Goal: Task Accomplishment & Management: Manage account settings

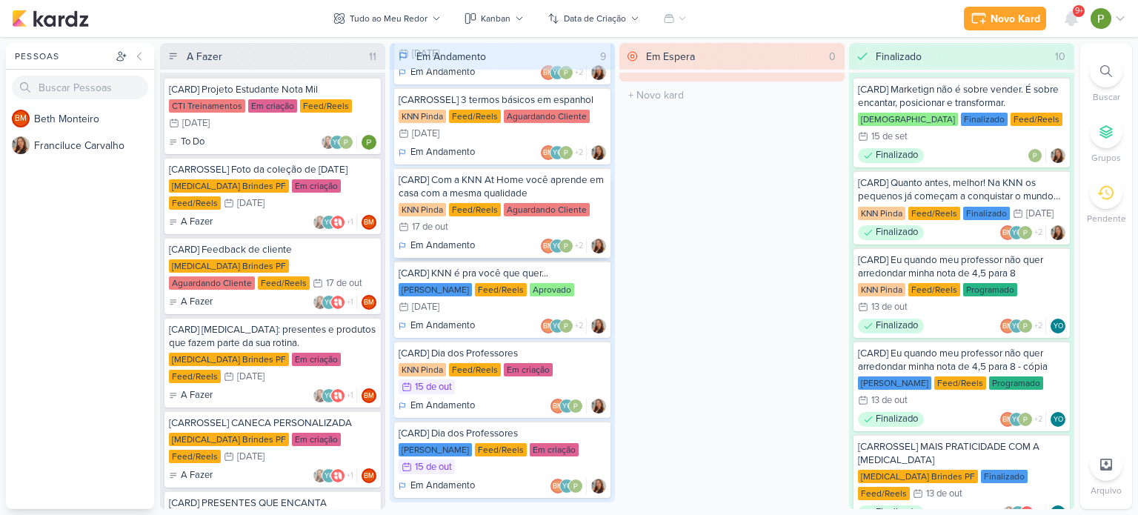
scroll to position [321, 0]
click at [484, 362] on div "Feed/Reels" at bounding box center [475, 368] width 52 height 13
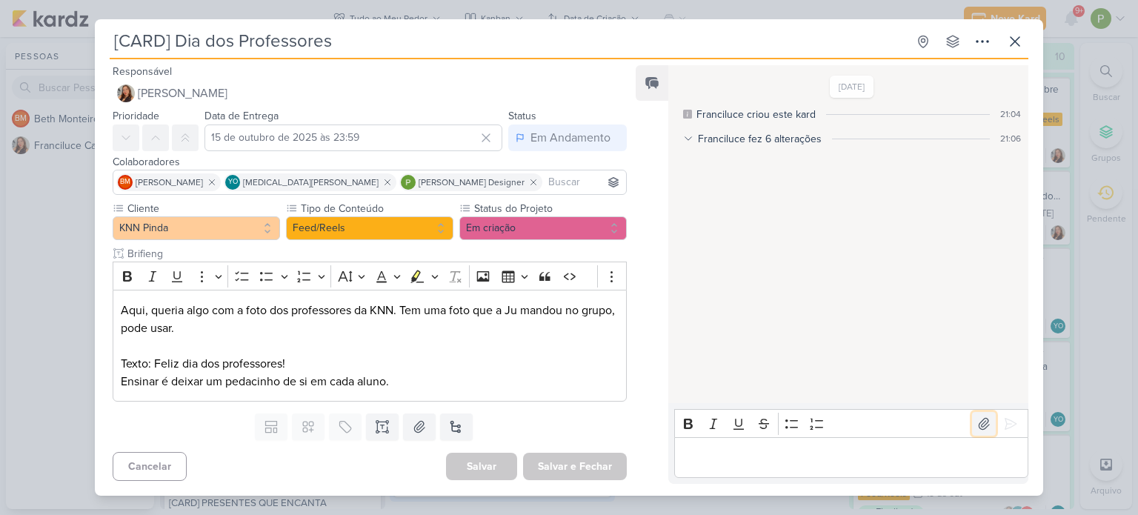
click at [981, 432] on button at bounding box center [984, 424] width 24 height 24
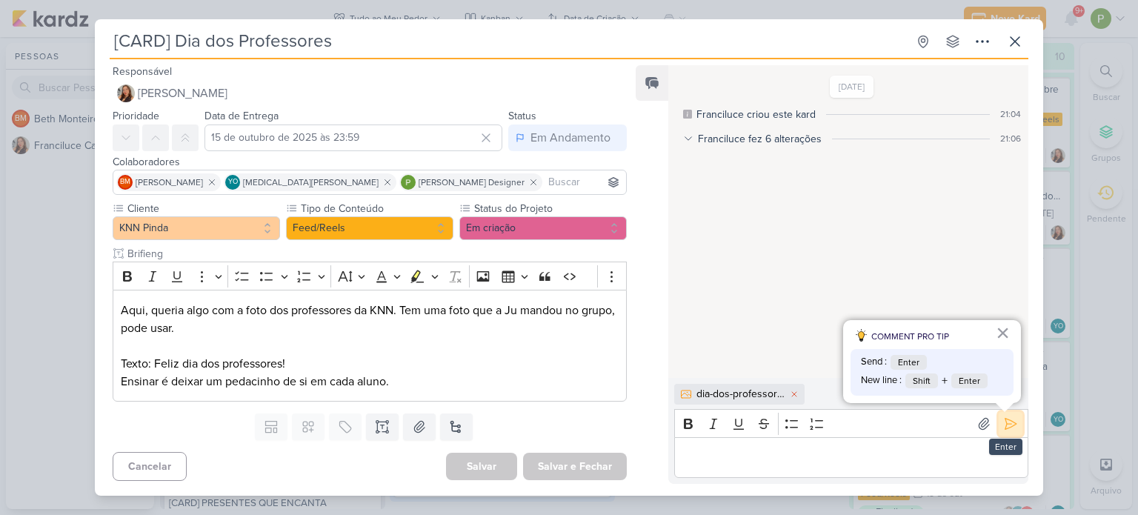
click at [1006, 422] on icon at bounding box center [1010, 423] width 15 height 15
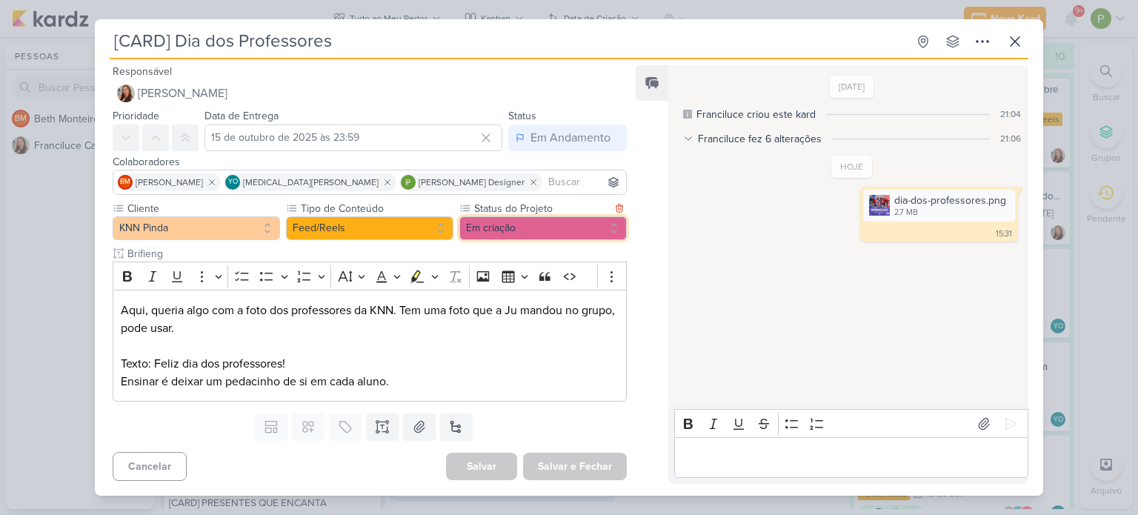
click at [498, 234] on button "Em criação" at bounding box center [542, 228] width 167 height 24
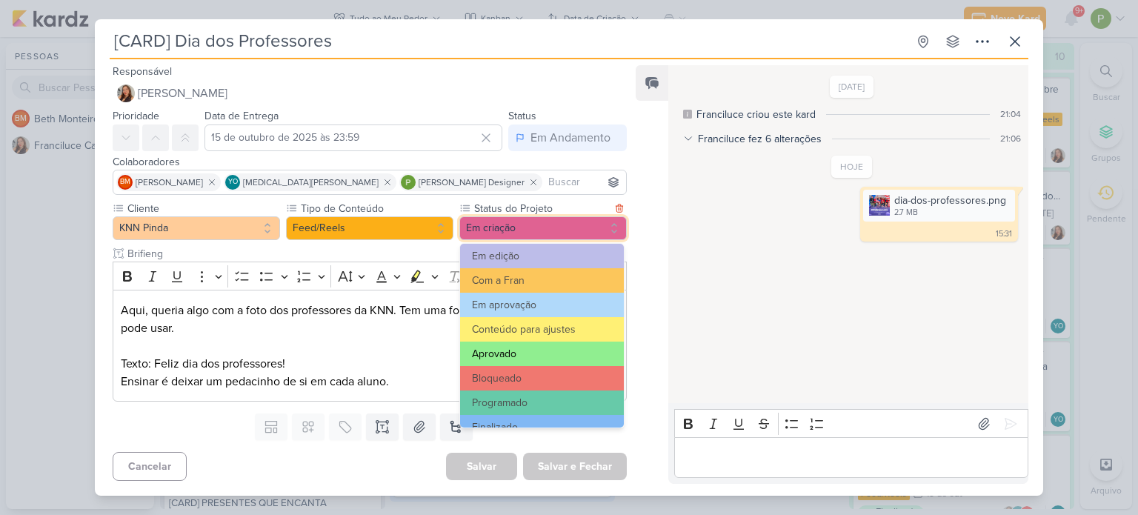
scroll to position [167, 0]
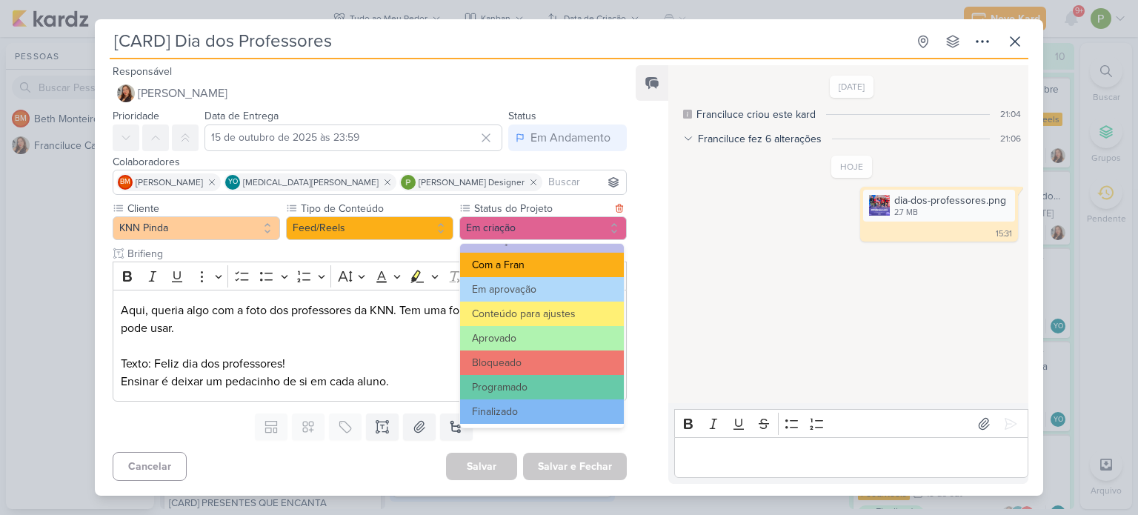
click at [516, 267] on button "Com a Fran" at bounding box center [542, 265] width 164 height 24
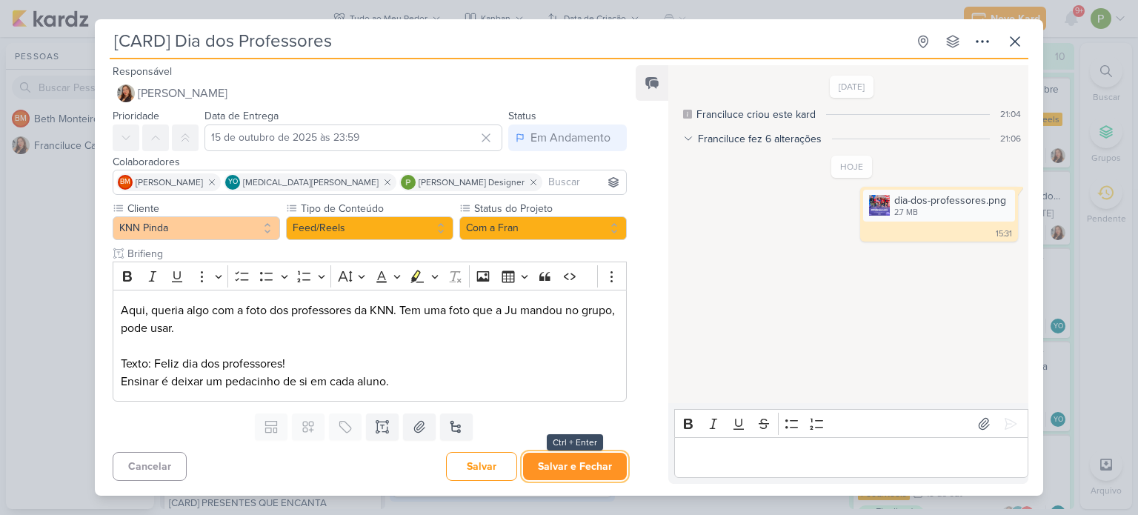
click at [550, 465] on button "Salvar e Fechar" at bounding box center [575, 466] width 104 height 27
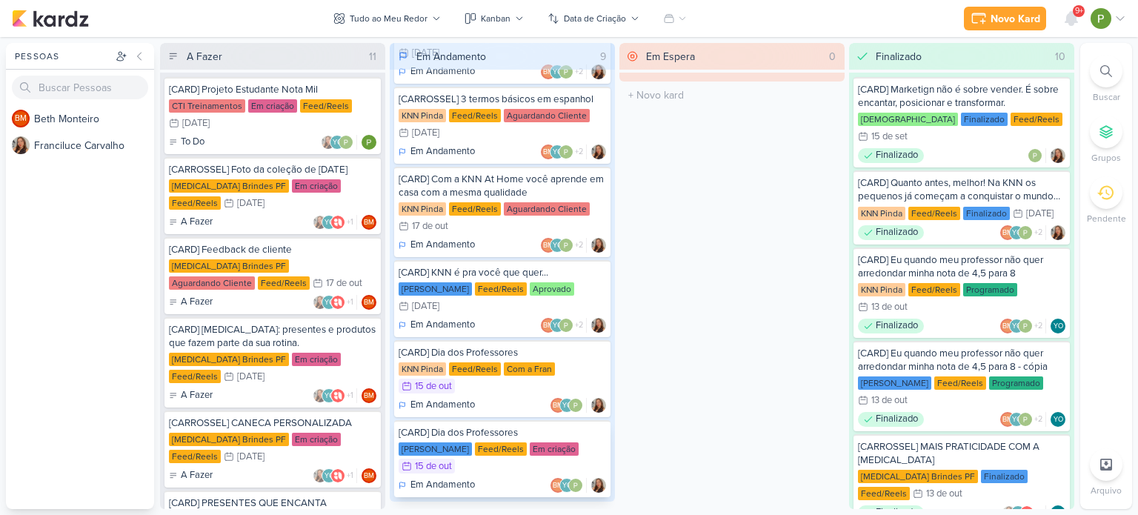
click at [486, 442] on div "Feed/Reels" at bounding box center [501, 448] width 52 height 13
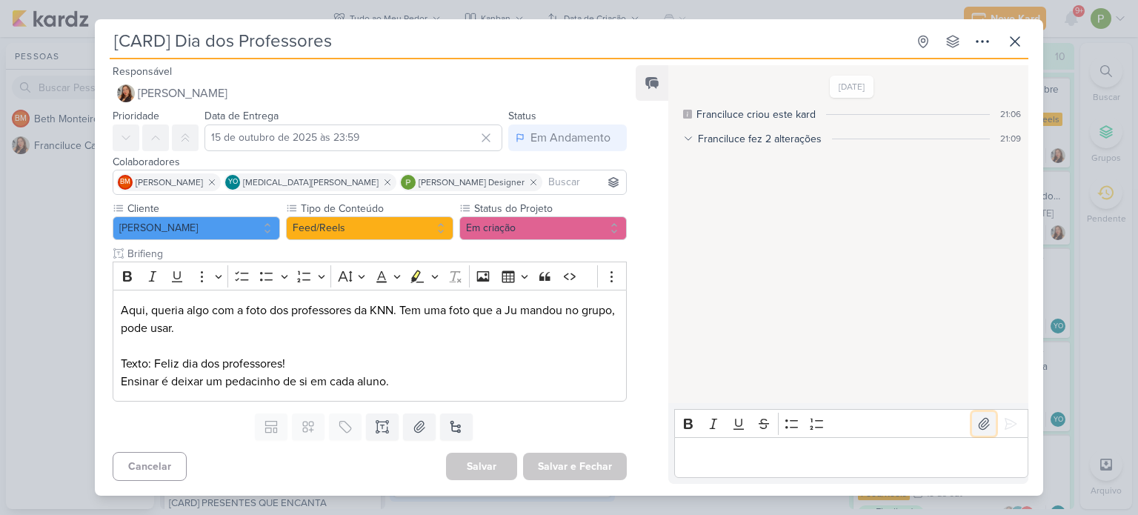
click at [977, 428] on icon at bounding box center [983, 423] width 15 height 15
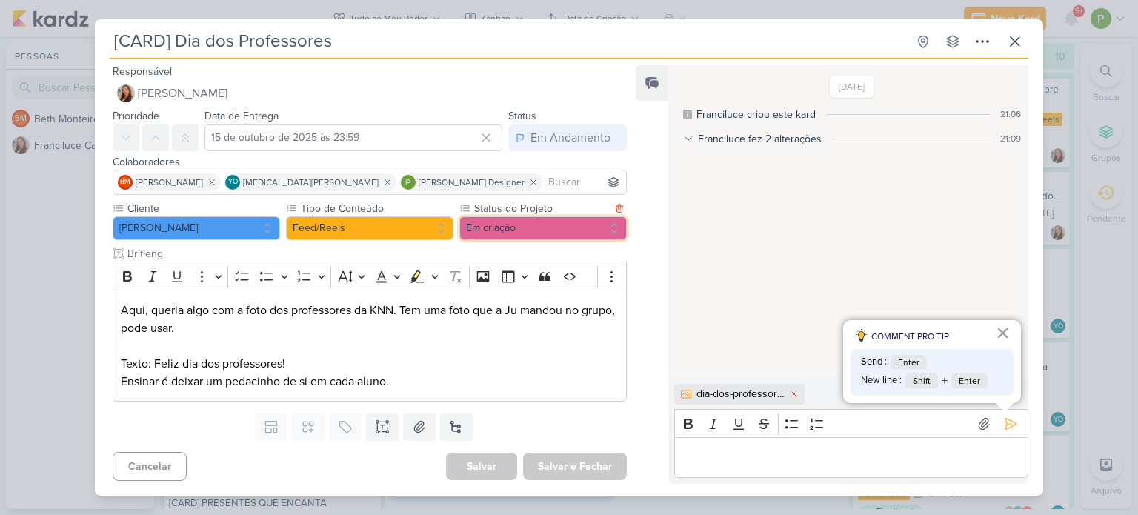
click at [491, 227] on button "Em criação" at bounding box center [542, 228] width 167 height 24
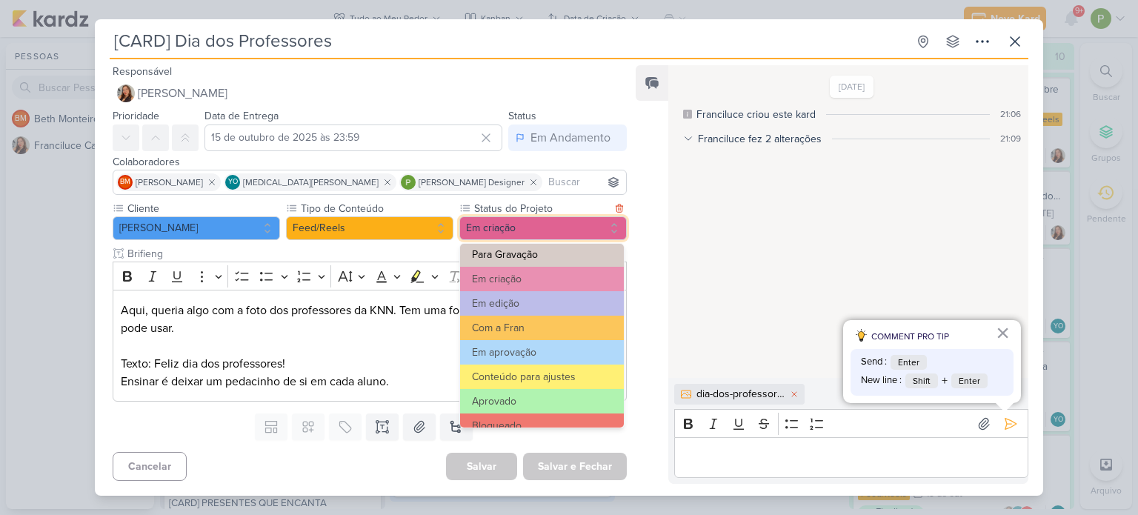
scroll to position [148, 0]
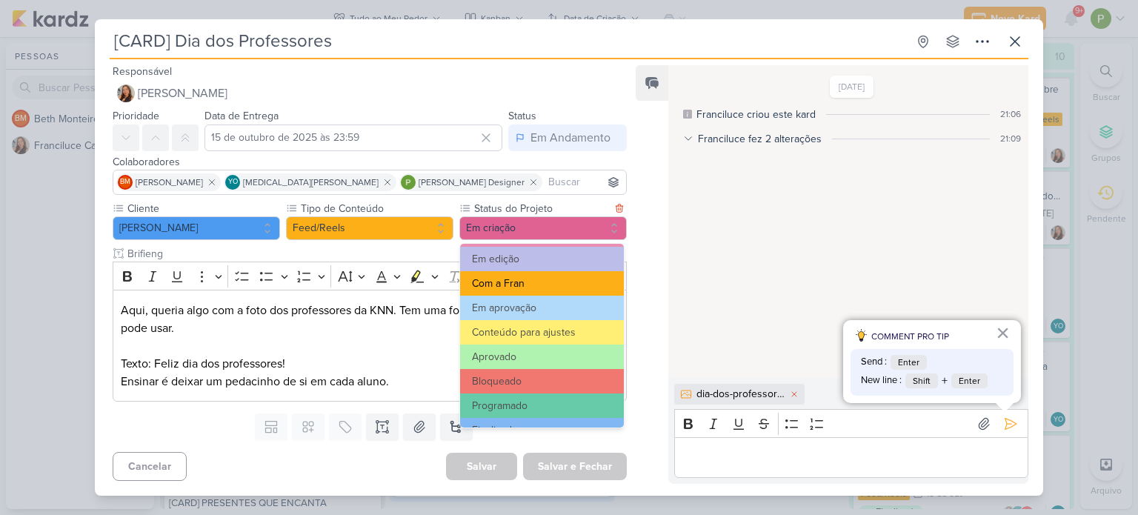
click at [536, 278] on button "Com a Fran" at bounding box center [542, 283] width 164 height 24
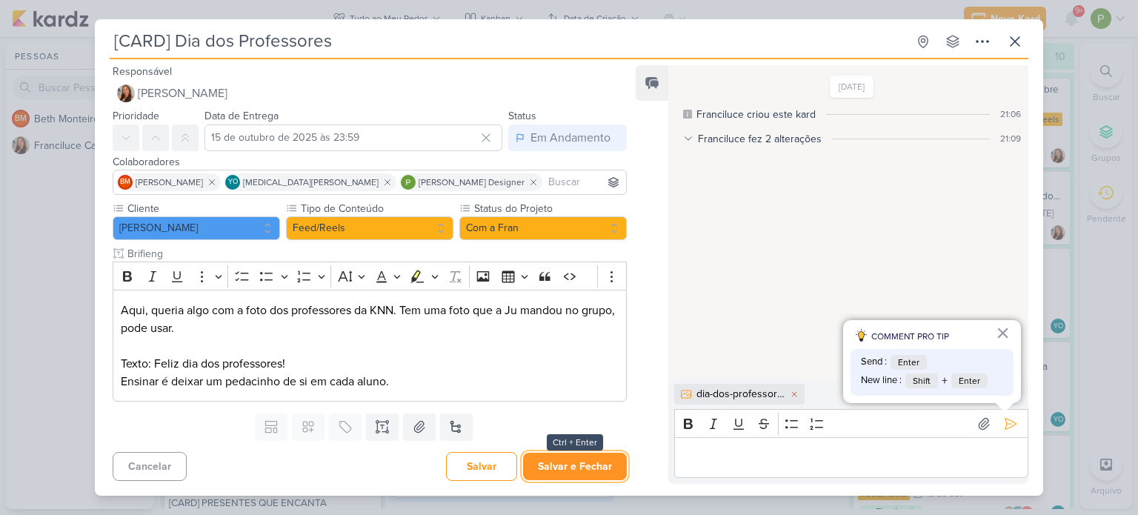
click at [572, 465] on button "Salvar e Fechar" at bounding box center [575, 466] width 104 height 27
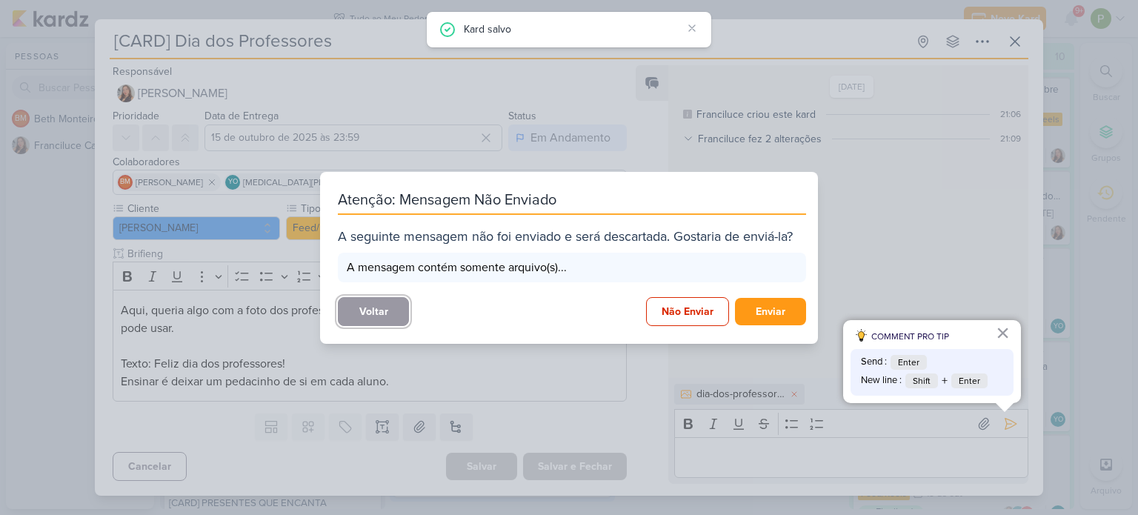
click at [391, 307] on button "Voltar" at bounding box center [373, 311] width 71 height 29
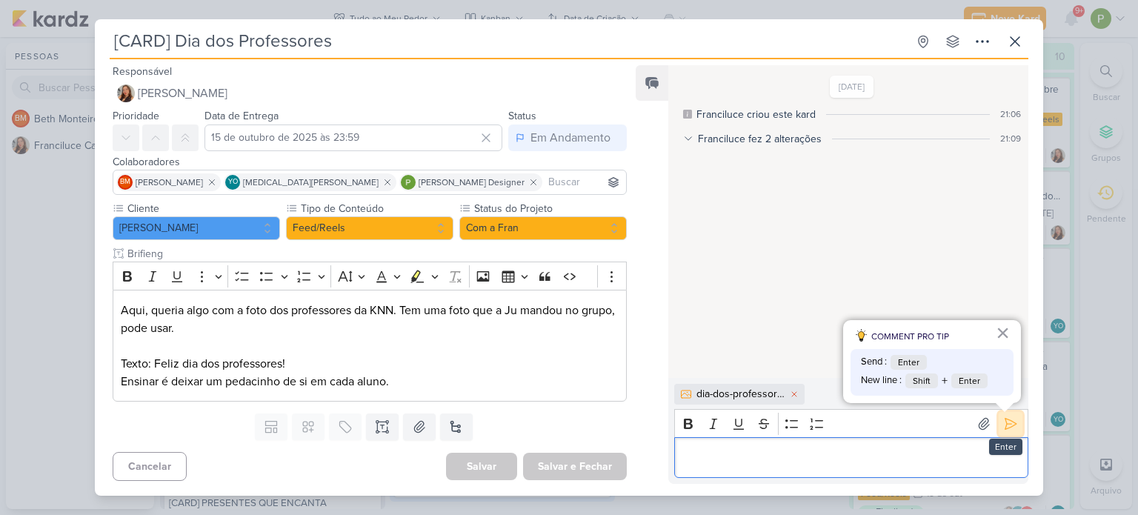
click at [998, 431] on button at bounding box center [1010, 424] width 24 height 24
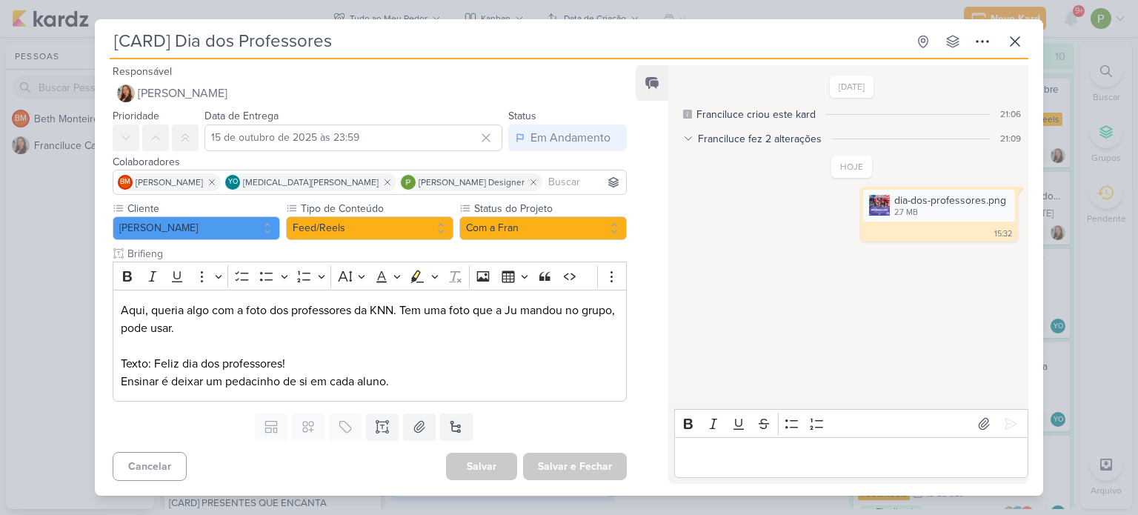
click at [576, 462] on div "Salvar e Fechar Ctrl + Enter" at bounding box center [575, 466] width 104 height 27
click at [570, 233] on button "Com a Fran" at bounding box center [542, 228] width 167 height 24
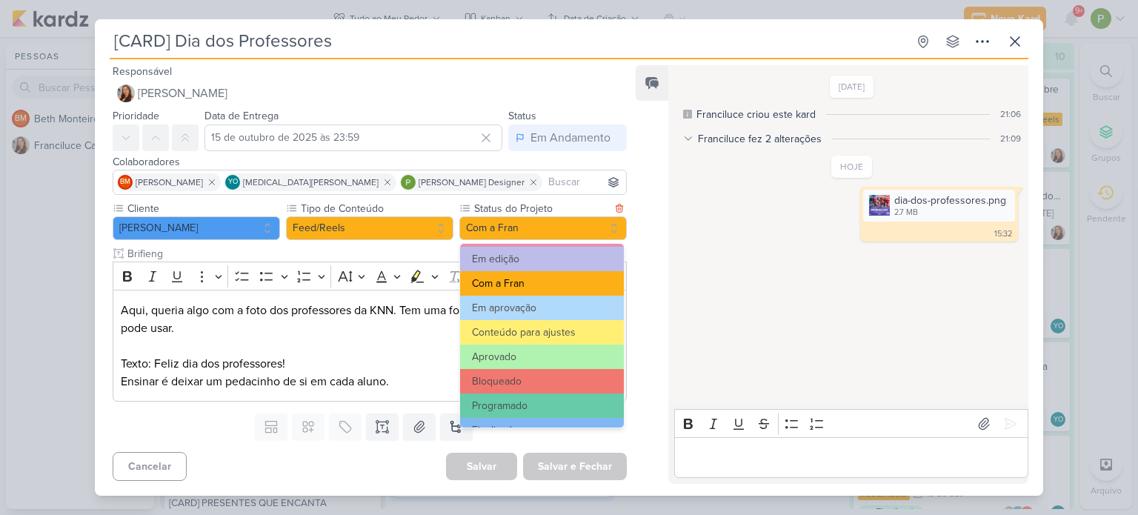
click at [539, 289] on button "Com a Fran" at bounding box center [542, 283] width 164 height 24
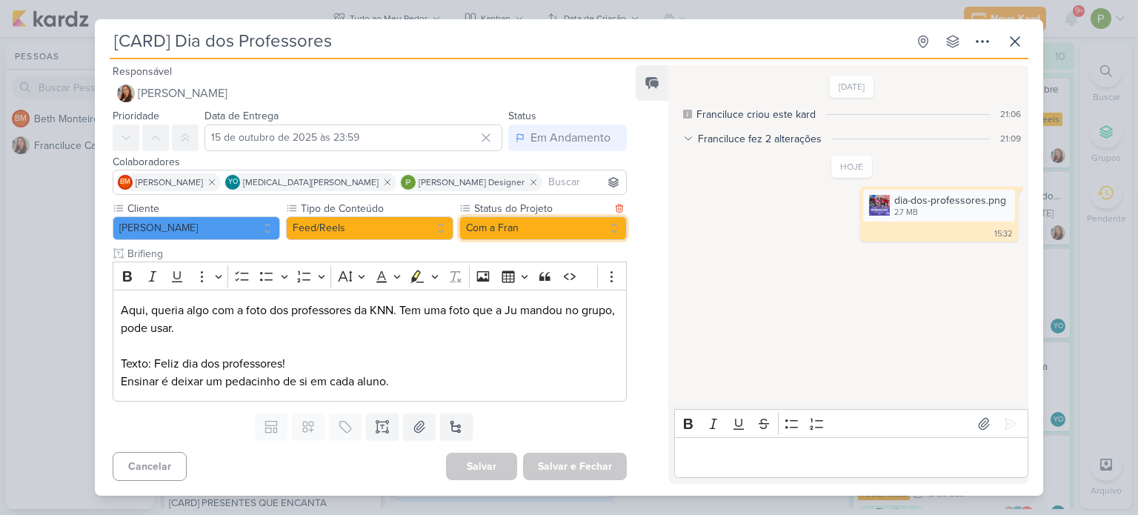
click at [558, 224] on button "Com a Fran" at bounding box center [542, 228] width 167 height 24
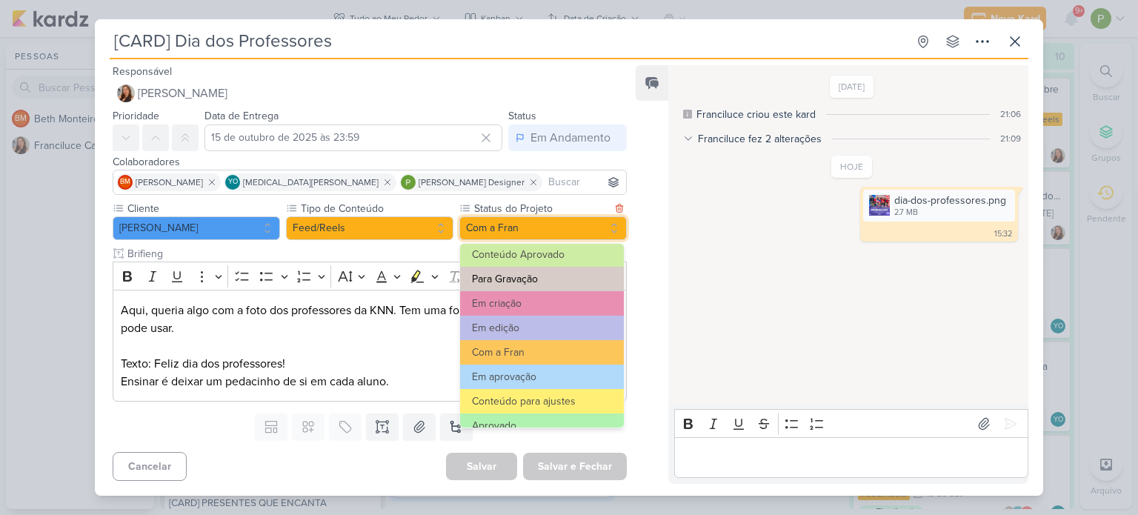
scroll to position [74, 0]
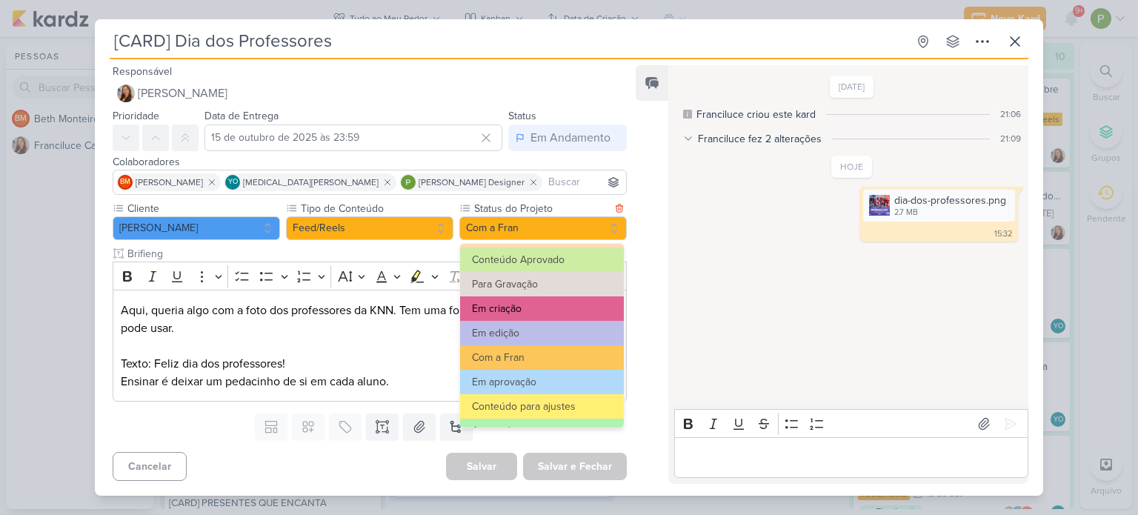
click at [531, 299] on button "Em criação" at bounding box center [542, 308] width 164 height 24
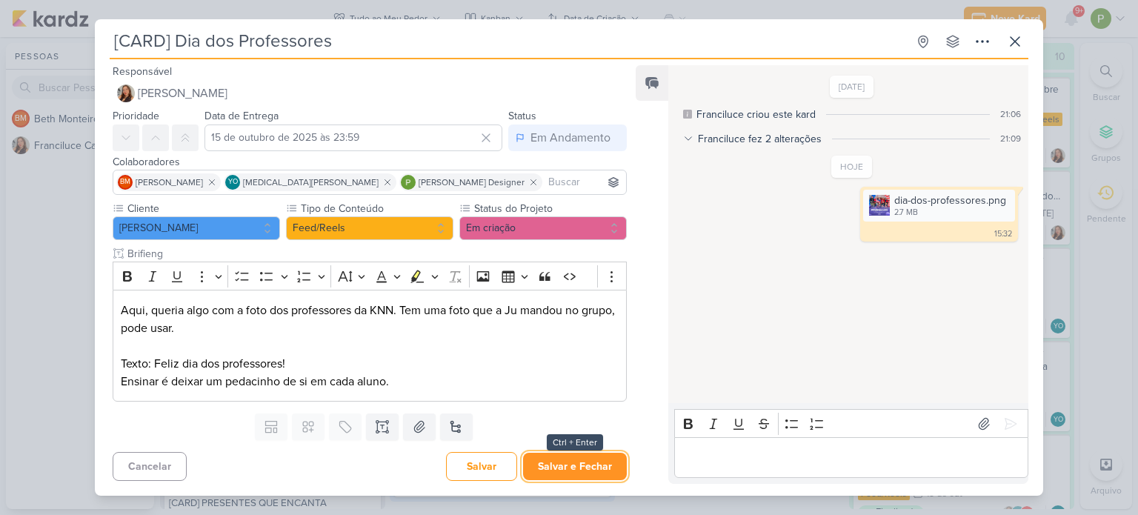
click at [590, 479] on button "Salvar e Fechar" at bounding box center [575, 466] width 104 height 27
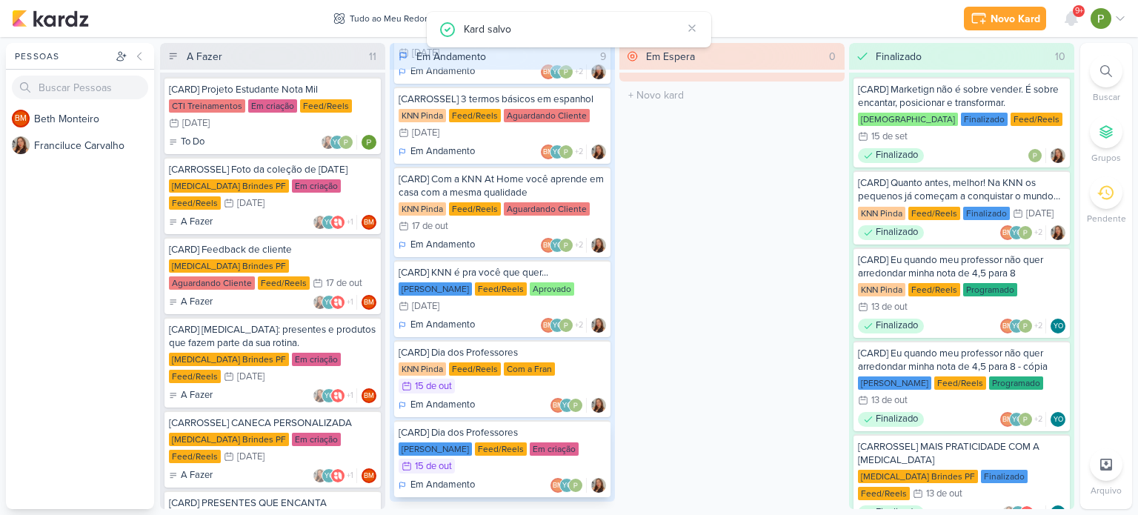
click at [510, 426] on div "[CARD] Dia dos Professores" at bounding box center [501, 432] width 207 height 13
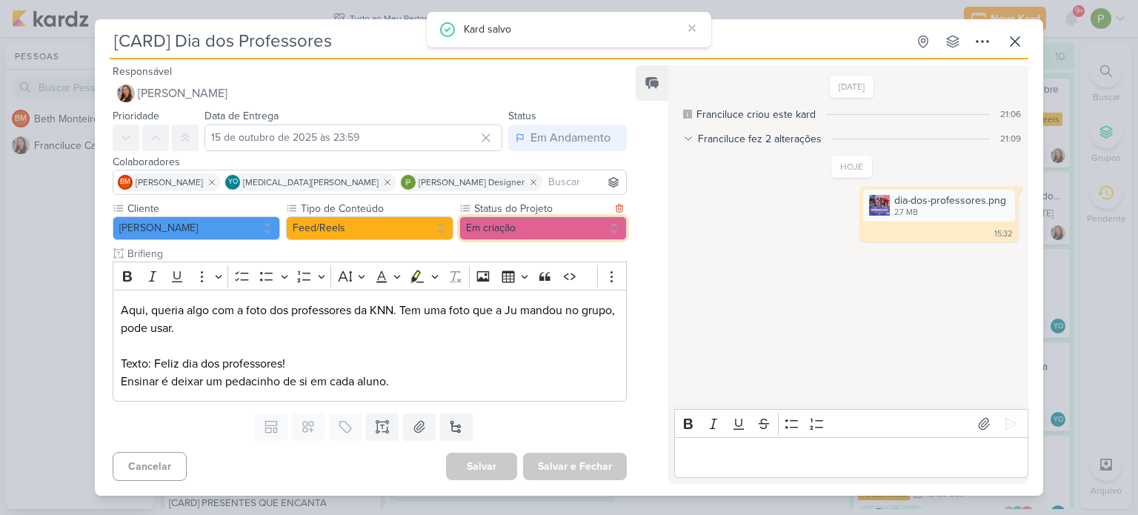
click at [587, 227] on button "Em criação" at bounding box center [542, 228] width 167 height 24
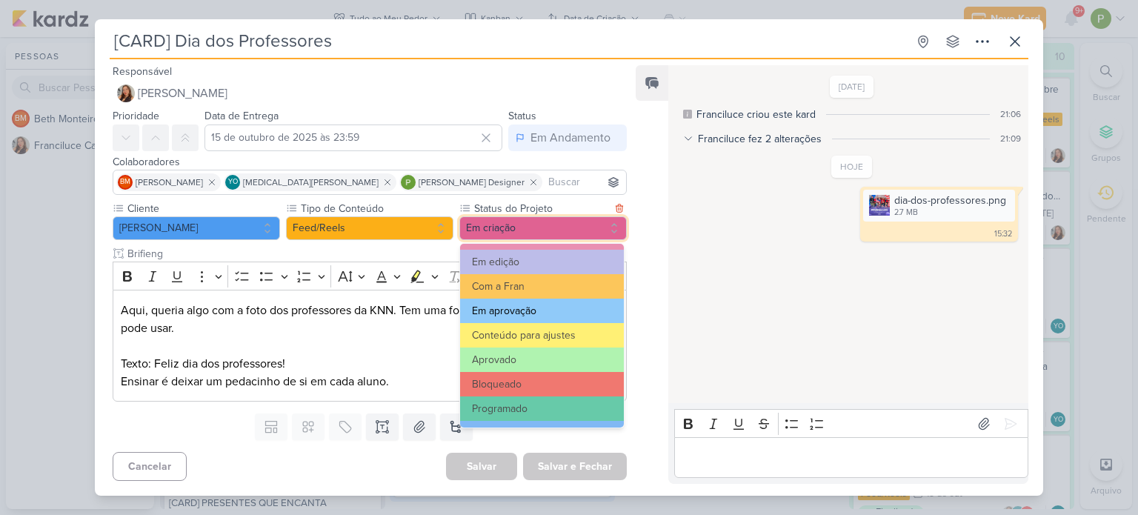
scroll to position [148, 0]
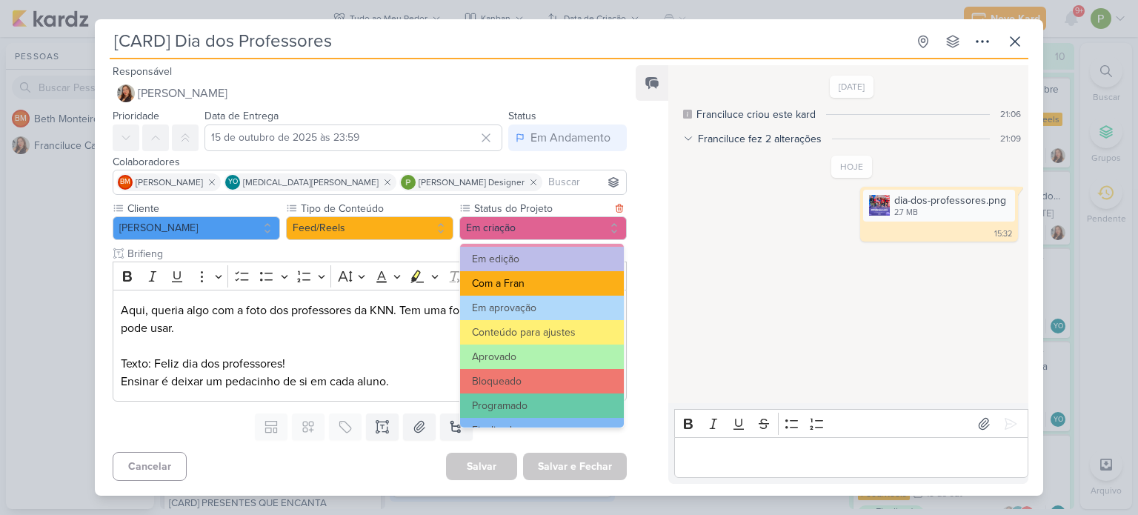
click at [530, 281] on button "Com a Fran" at bounding box center [542, 283] width 164 height 24
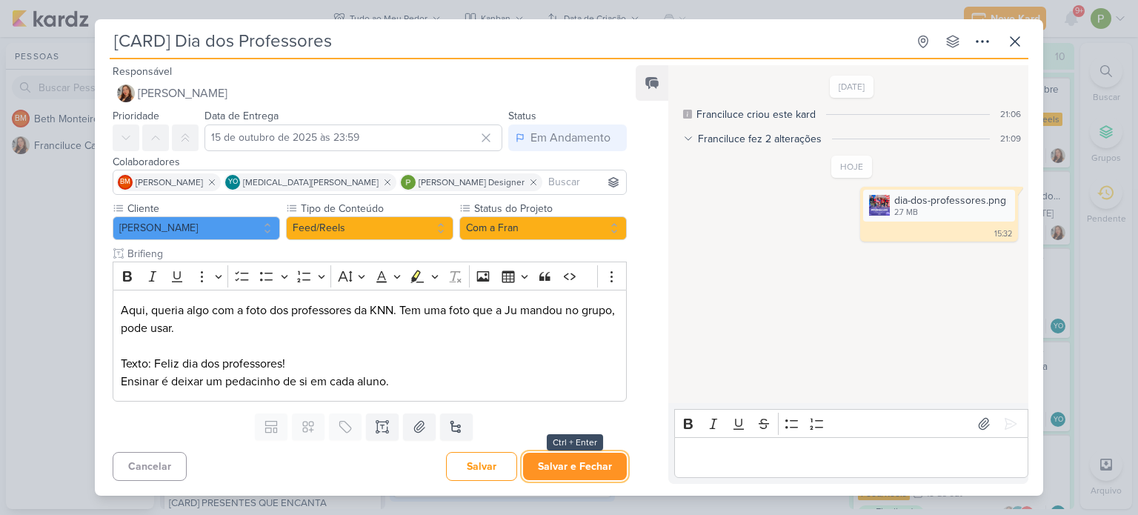
click at [559, 467] on button "Salvar e Fechar" at bounding box center [575, 466] width 104 height 27
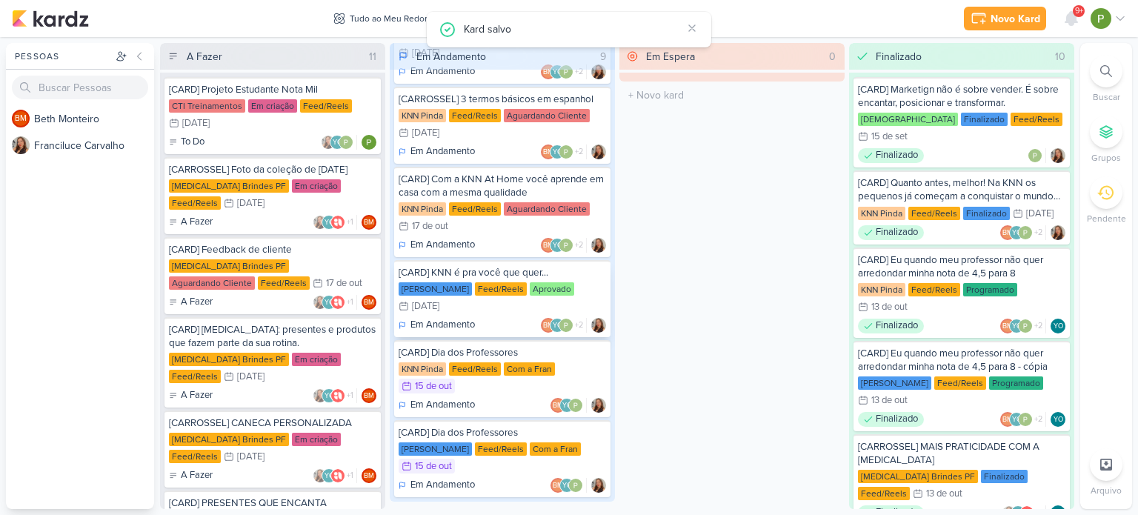
click at [492, 318] on div "Em Andamento BM YO +2" at bounding box center [501, 325] width 207 height 15
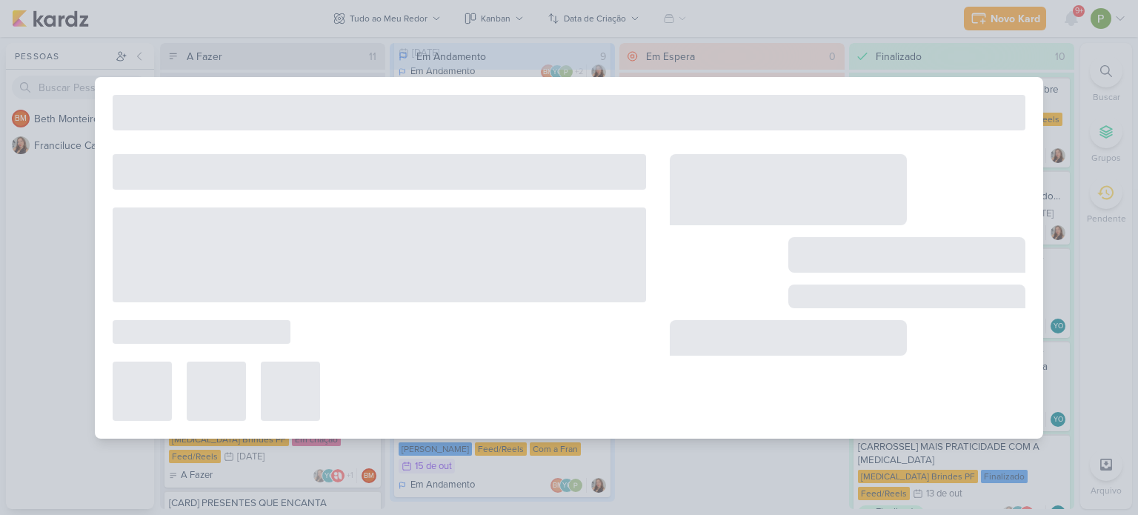
type input "[CARD] KNN é pra você que quer..."
type input "[DATE] 23:59"
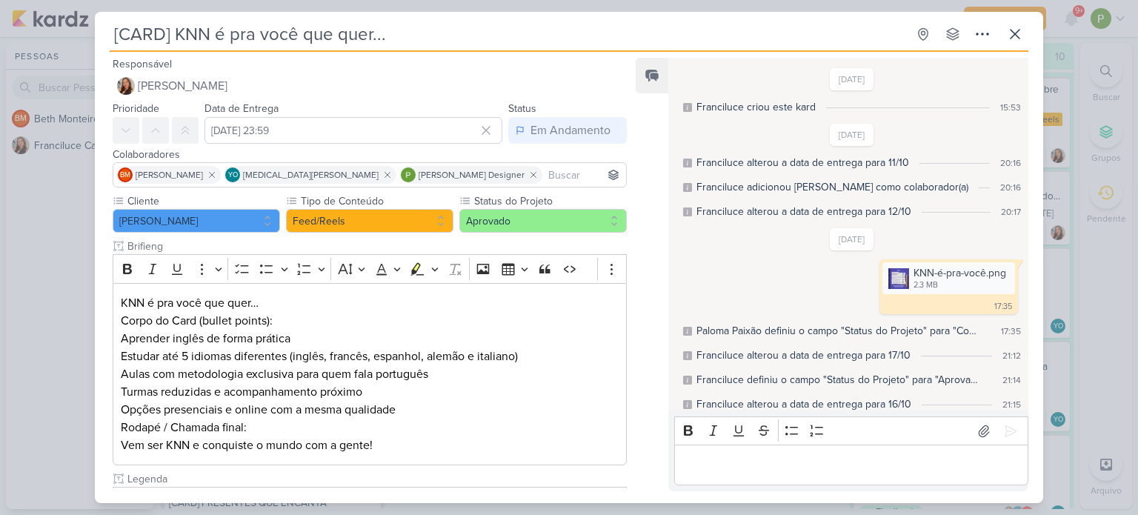
scroll to position [7, 0]
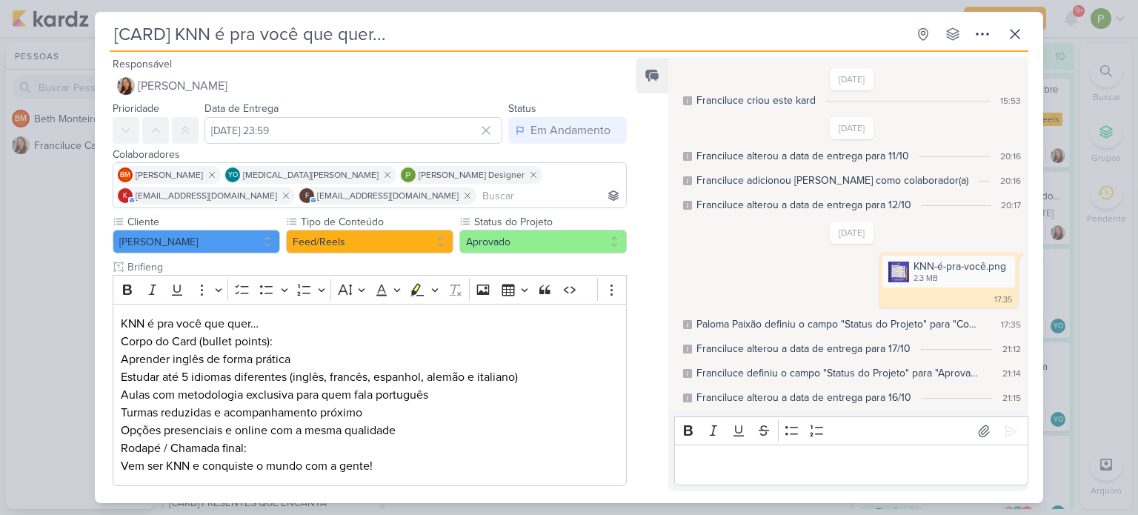
click at [16, 248] on div "[CARD] KNN é pra você que quer... Criado por Franciluce" at bounding box center [569, 257] width 1138 height 515
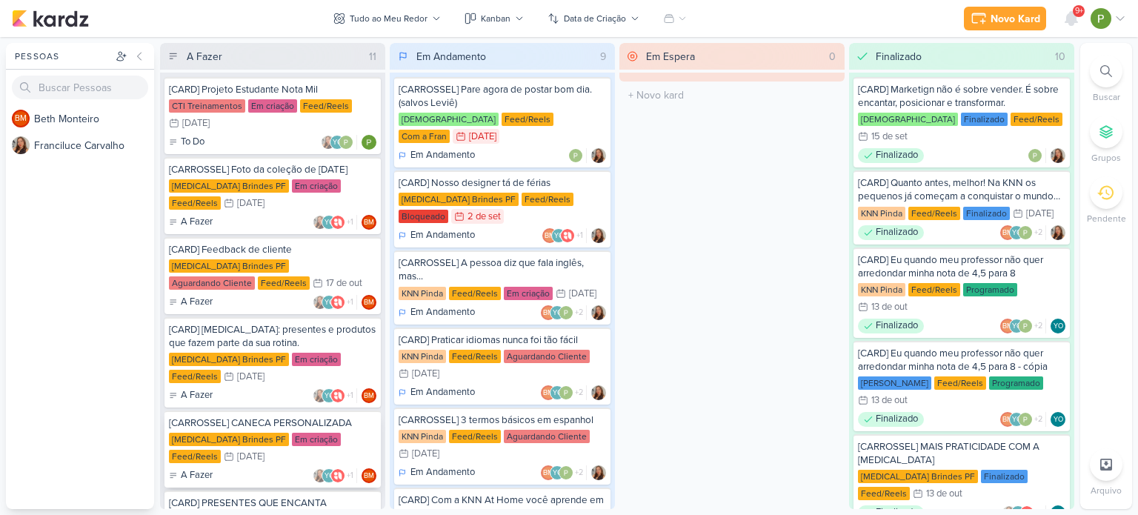
scroll to position [0, 0]
